Goal: Task Accomplishment & Management: Use online tool/utility

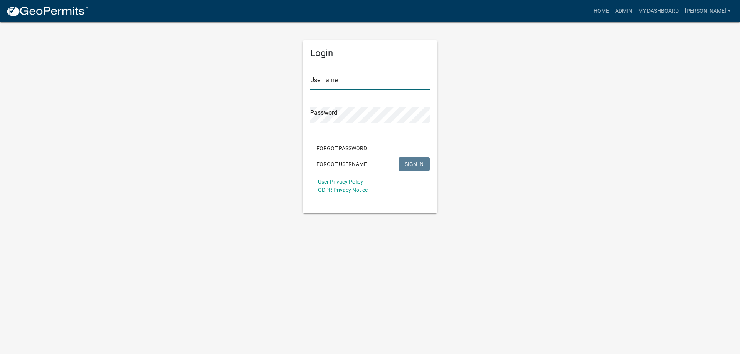
type input "[PERSON_NAME]"
click at [409, 165] on span "SIGN IN" at bounding box center [413, 164] width 19 height 6
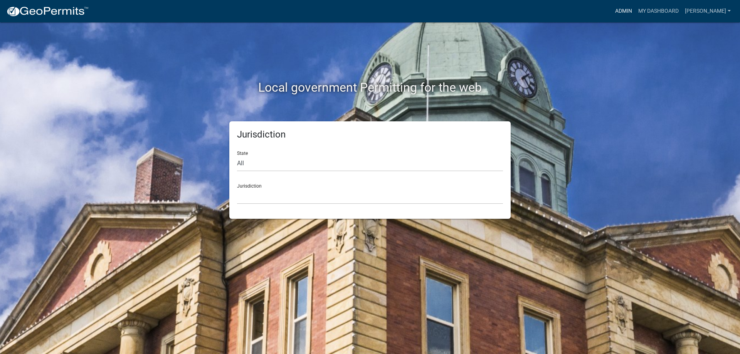
click at [635, 10] on link "Admin" at bounding box center [623, 11] width 23 height 15
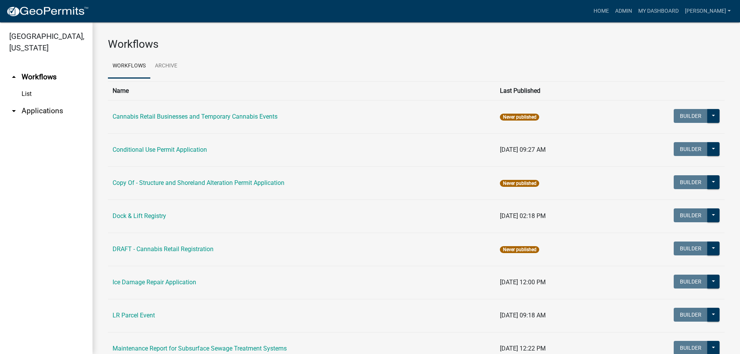
click at [58, 109] on link "arrow_drop_down Applications" at bounding box center [46, 111] width 92 height 18
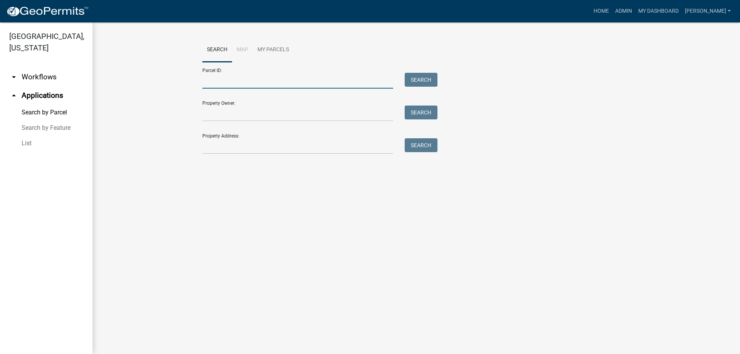
click at [230, 85] on input "Parcel ID:" at bounding box center [297, 81] width 191 height 16
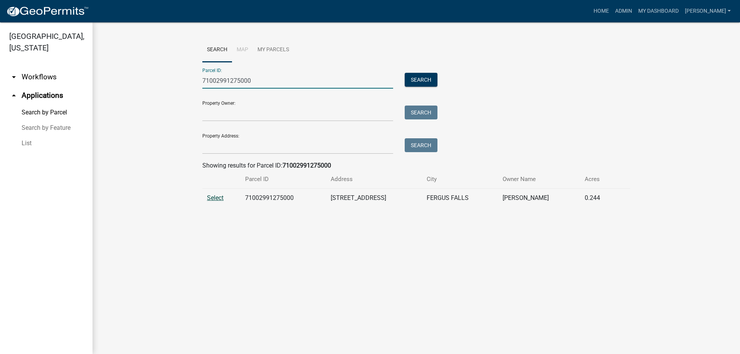
type input "71002991275000"
click at [220, 199] on span "Select" at bounding box center [215, 197] width 17 height 7
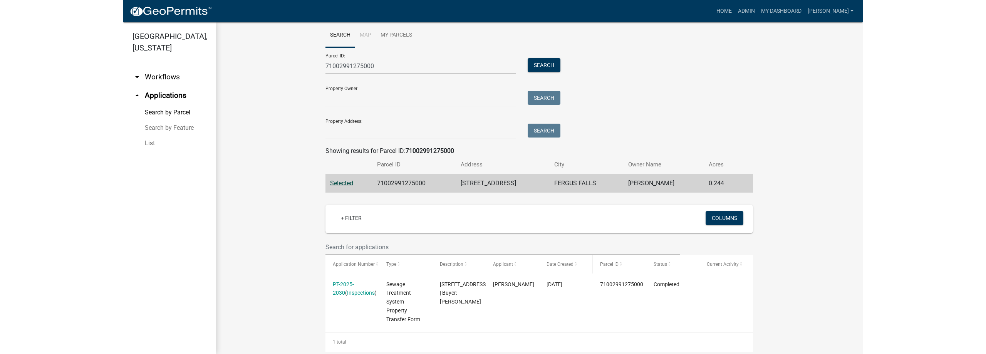
scroll to position [27, 0]
